Goal: Navigation & Orientation: Find specific page/section

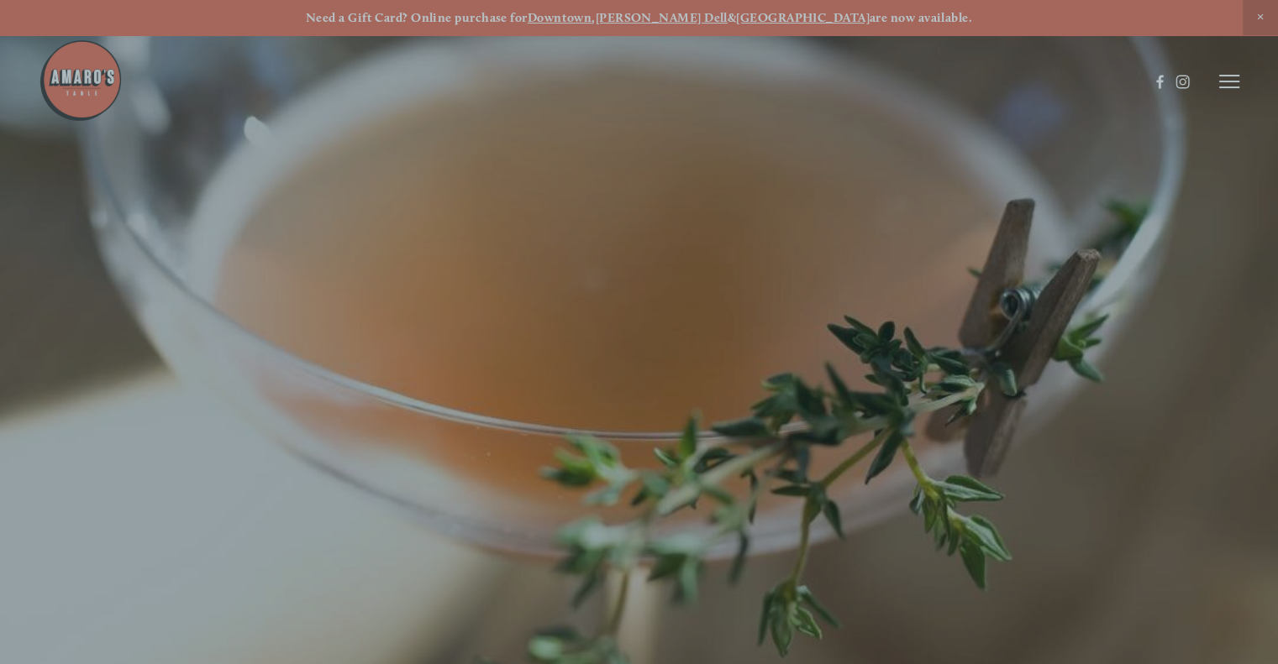
scroll to position [34, 0]
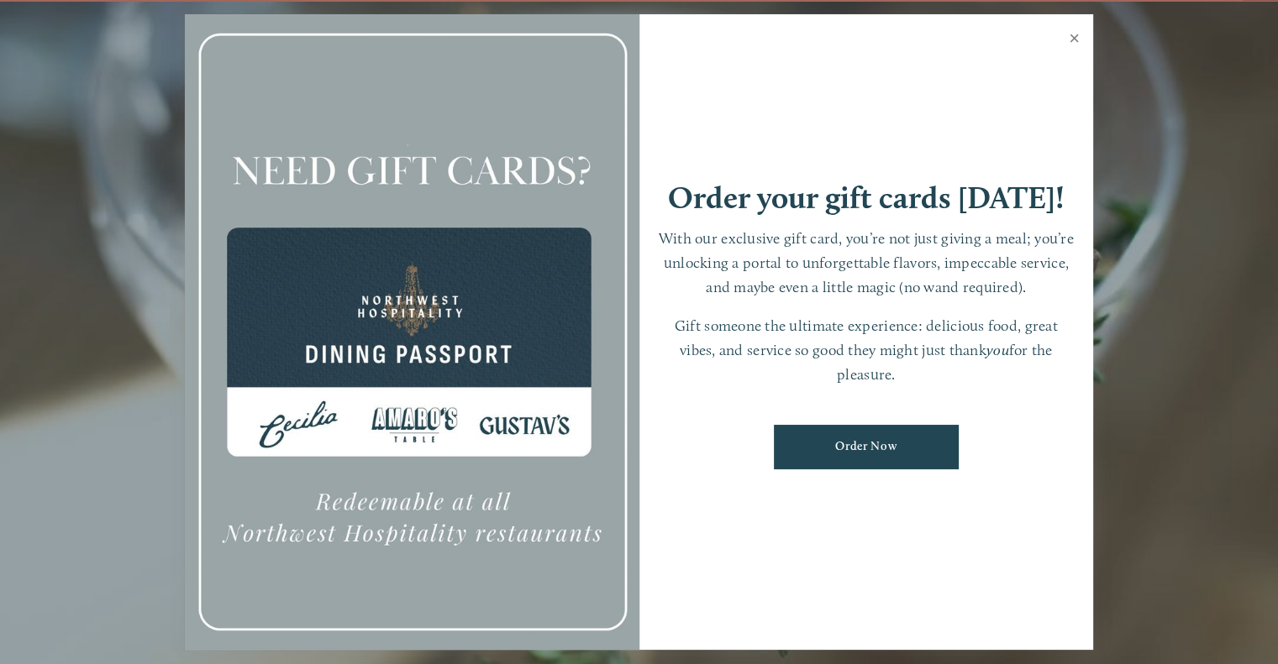
click at [1069, 30] on link "Close" at bounding box center [1074, 40] width 33 height 47
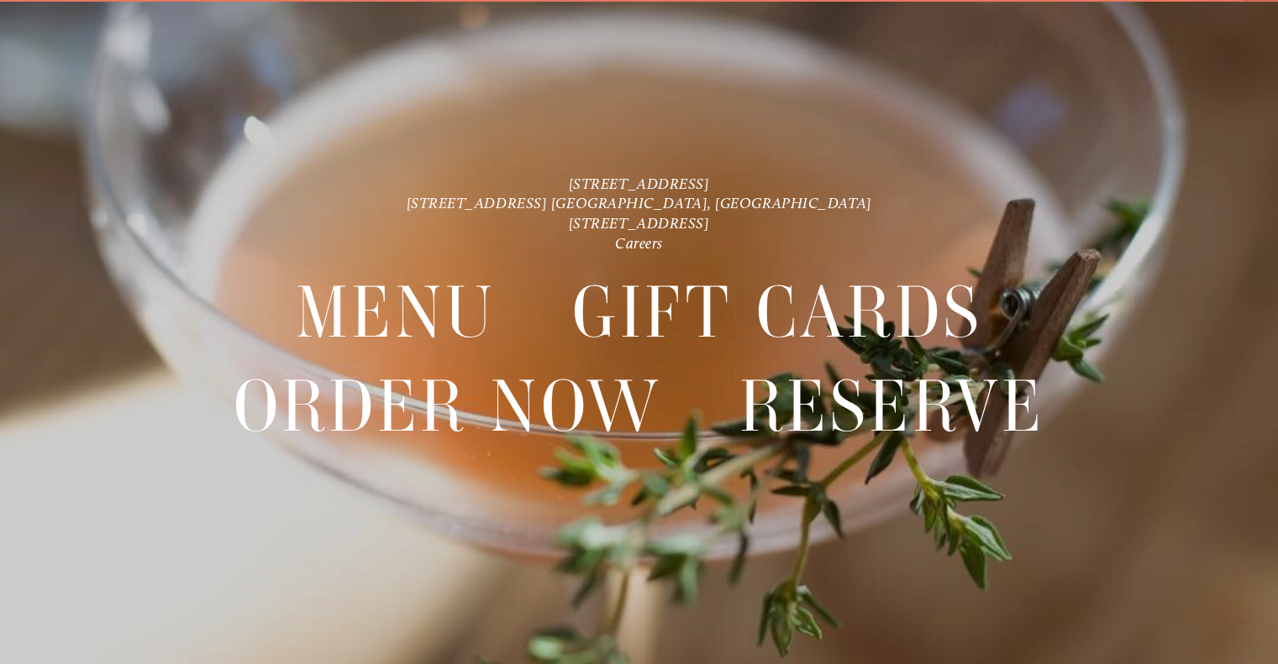
click at [87, 59] on img at bounding box center [81, 39] width 84 height 84
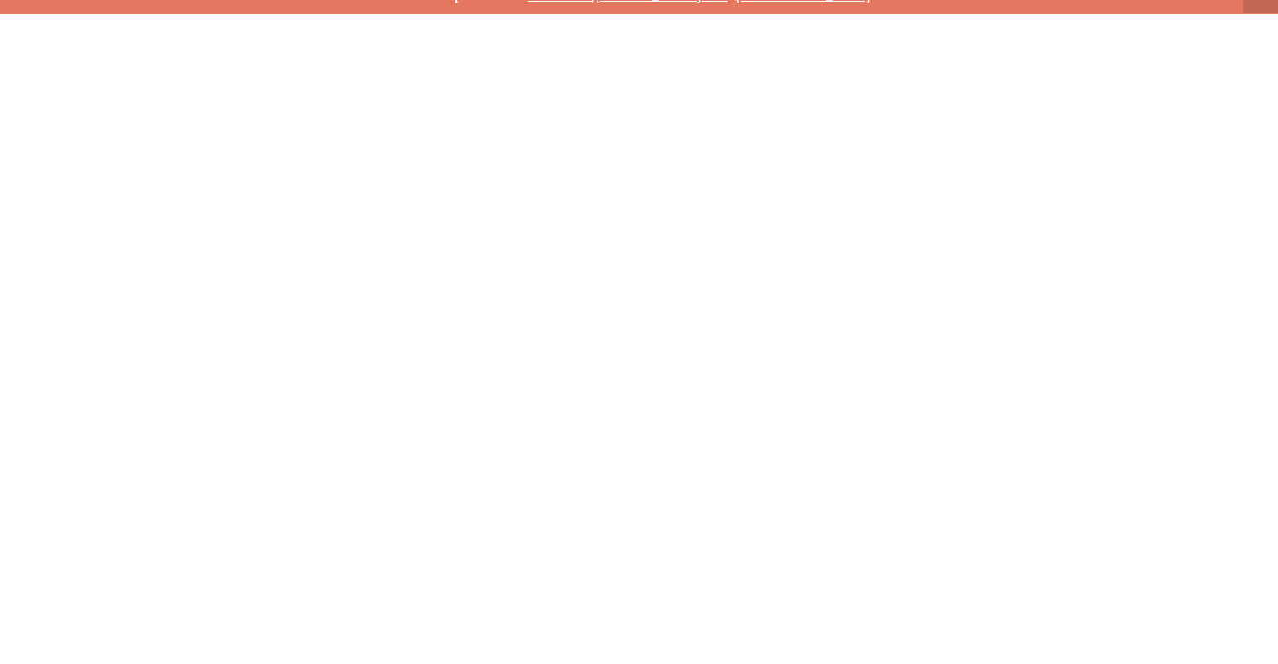
scroll to position [0, 0]
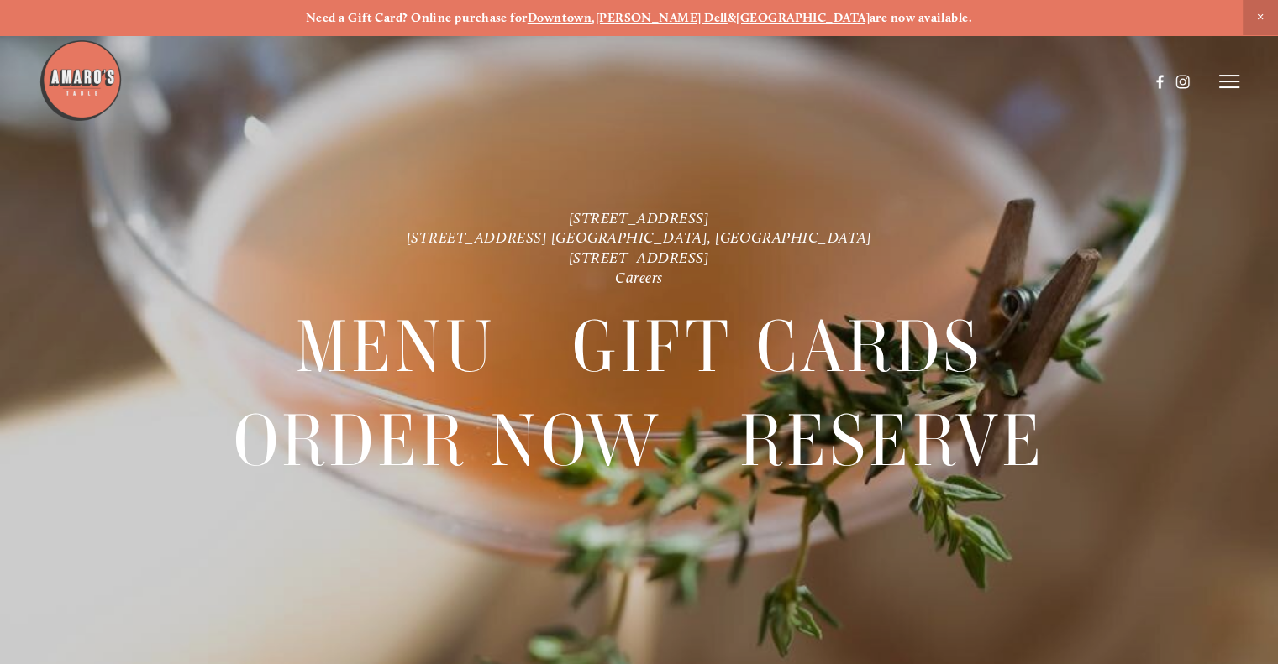
click at [1228, 87] on icon at bounding box center [1229, 81] width 20 height 15
click at [936, 81] on span "Menu" at bounding box center [926, 81] width 31 height 14
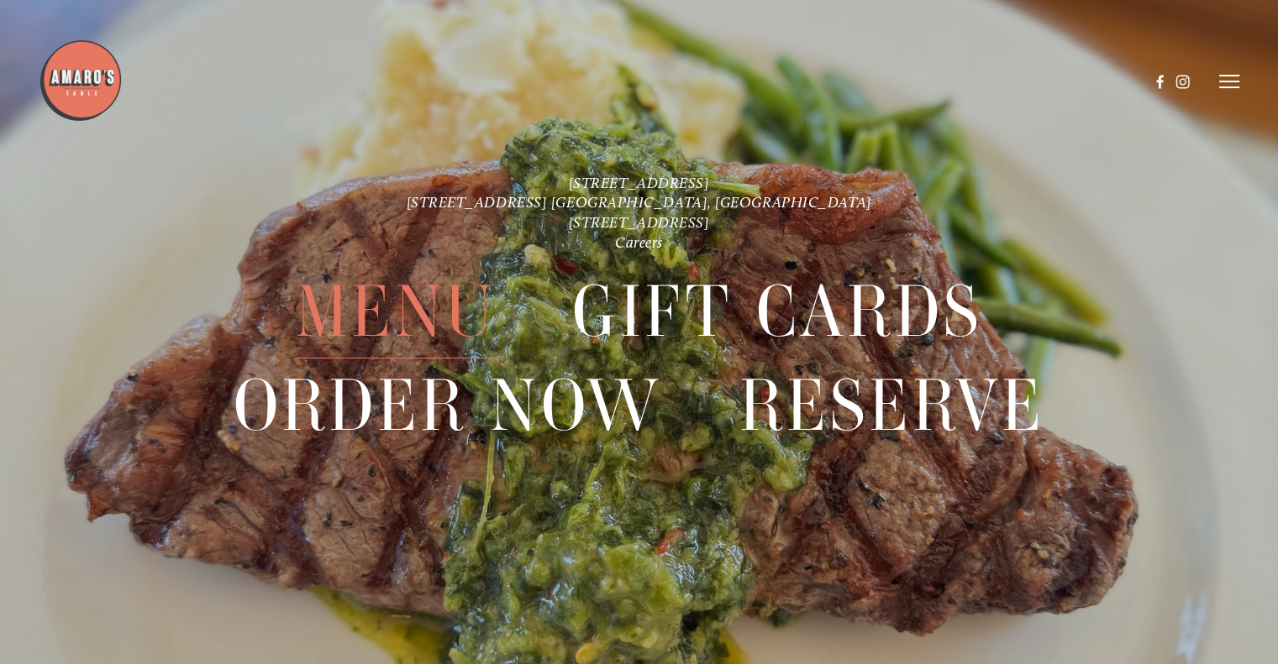
scroll to position [3821, 0]
click at [541, 197] on link "[STREET_ADDRESS] [GEOGRAPHIC_DATA], [GEOGRAPHIC_DATA]" at bounding box center [639, 202] width 465 height 18
click at [372, 323] on span "Menu" at bounding box center [396, 311] width 200 height 93
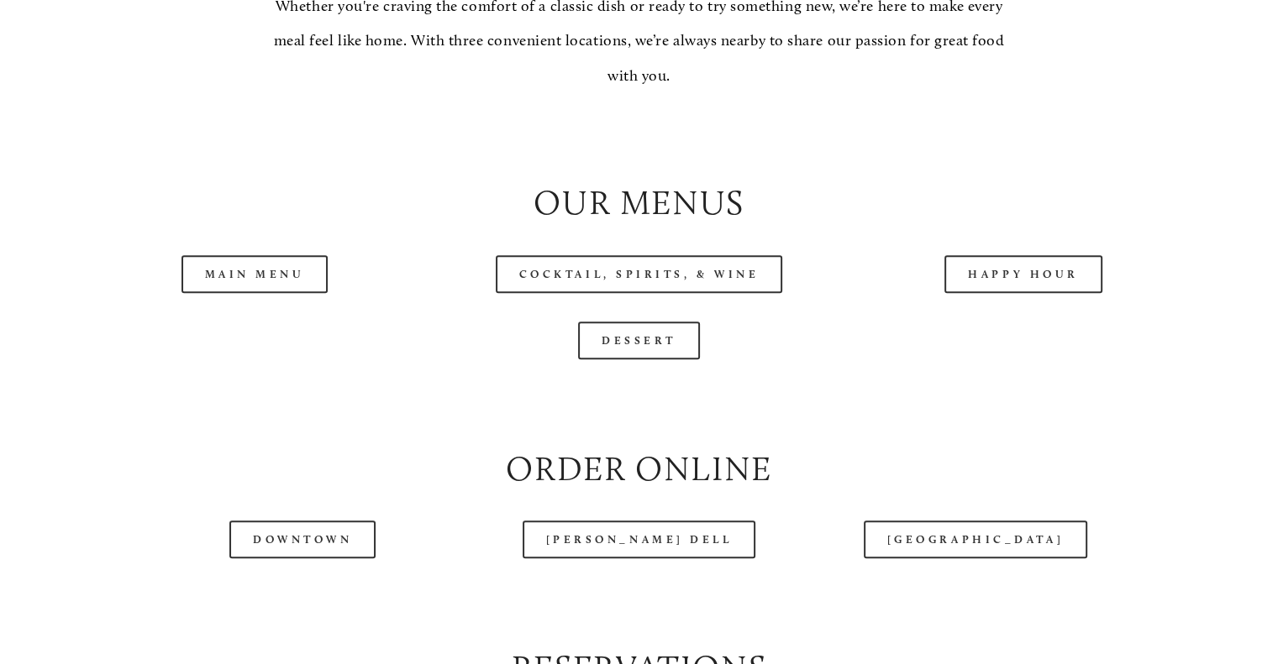
scroll to position [1604, 0]
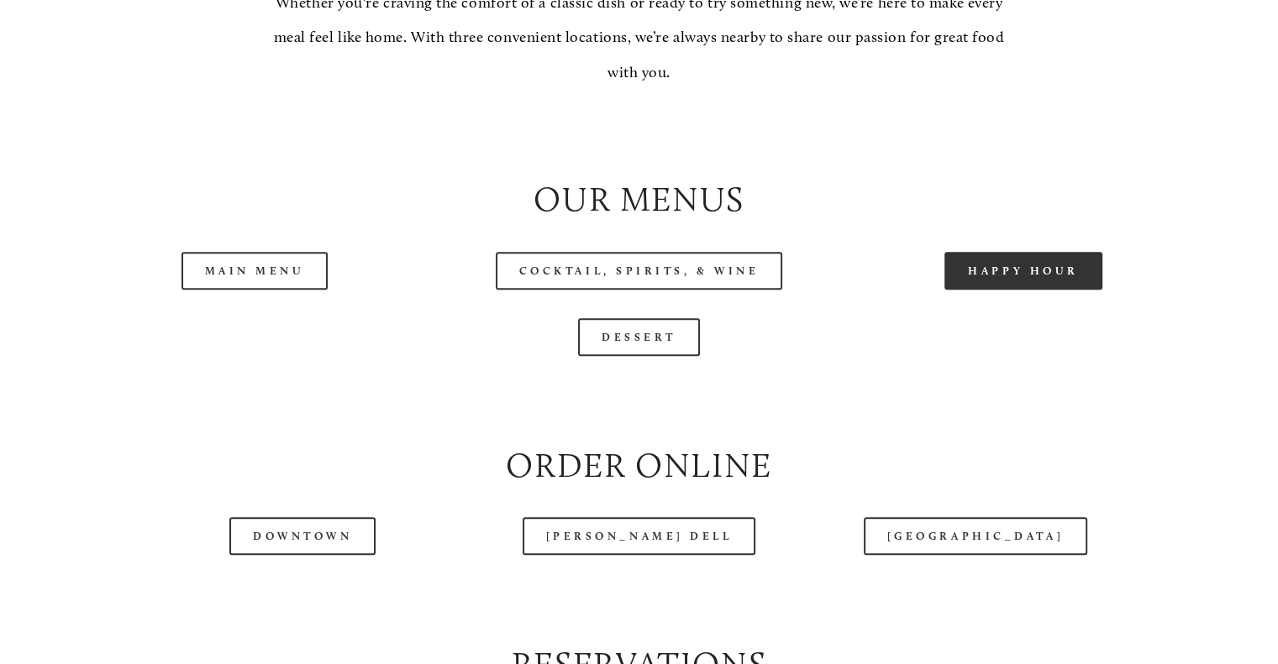
click at [1018, 290] on link "Happy Hour" at bounding box center [1023, 271] width 158 height 38
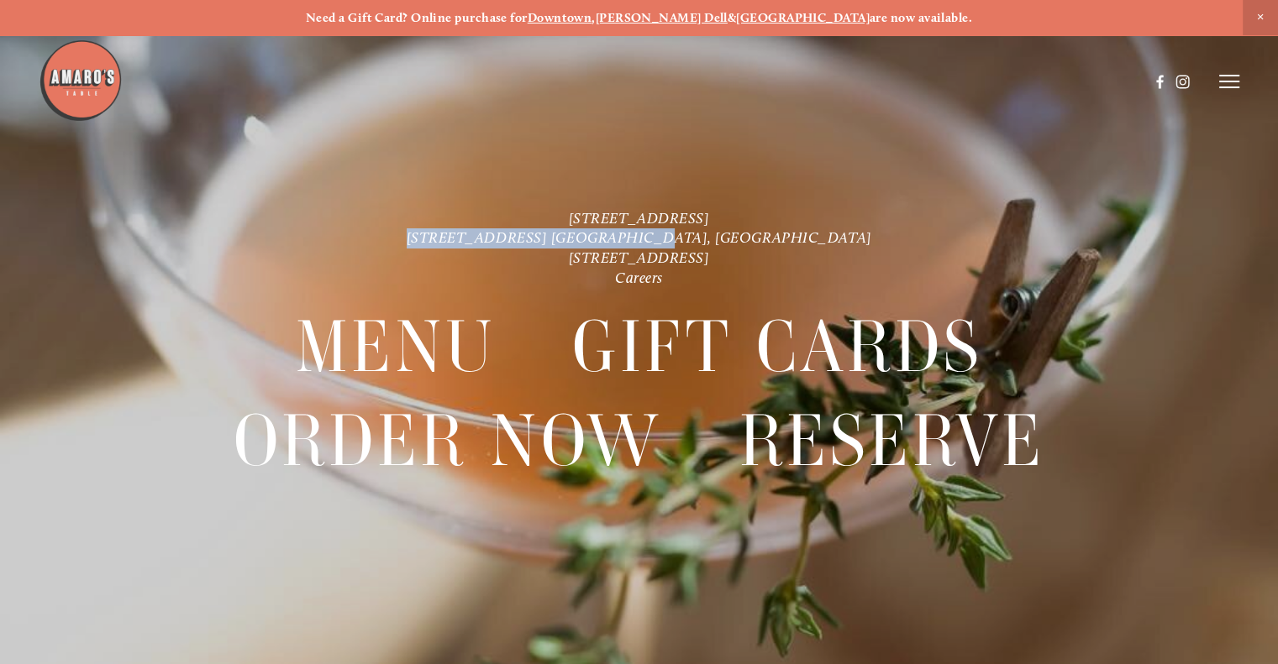
drag, startPoint x: 756, startPoint y: 234, endPoint x: 511, endPoint y: 233, distance: 245.3
click at [511, 233] on p "[STREET_ADDRESS] [STREET_ADDRESS] [GEOGRAPHIC_DATA], [GEOGRAPHIC_DATA] [STREET_…" at bounding box center [639, 248] width 920 height 80
copy link "[STREET_ADDRESS] [GEOGRAPHIC_DATA], [GEOGRAPHIC_DATA]"
